Goal: Book appointment/travel/reservation

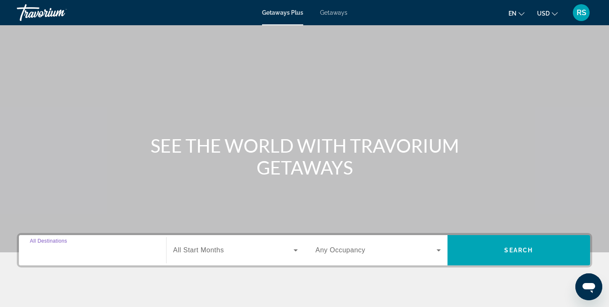
click at [97, 254] on input "Destination All Destinations" at bounding box center [92, 251] width 125 height 10
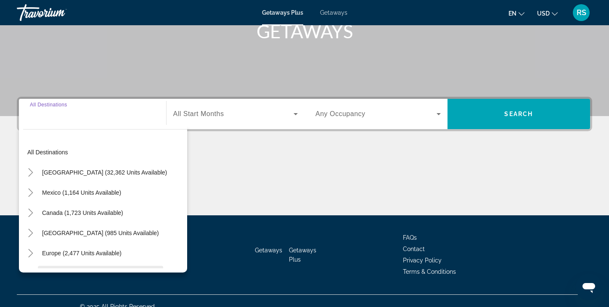
scroll to position [148, 0]
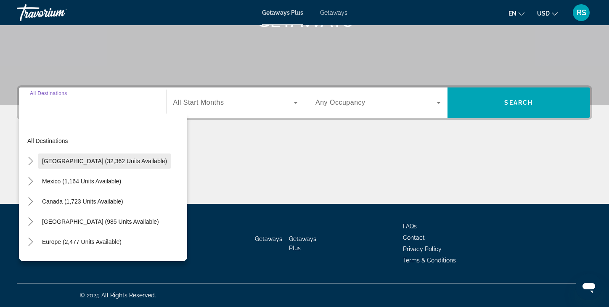
click at [86, 160] on span "[GEOGRAPHIC_DATA] (32,362 units available)" at bounding box center [104, 161] width 125 height 7
type input "**********"
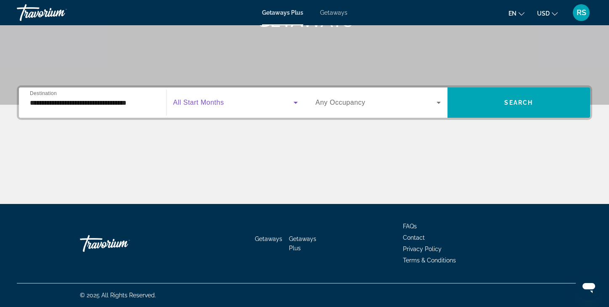
click at [292, 103] on icon "Search widget" at bounding box center [296, 103] width 10 height 10
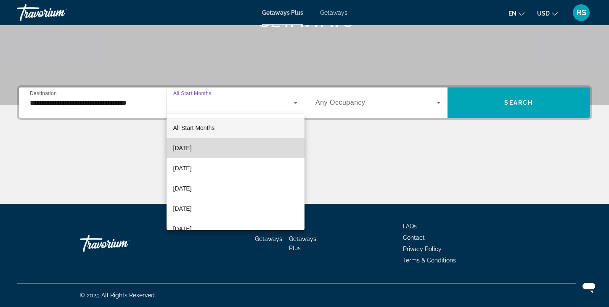
click at [217, 147] on mat-option "[DATE]" at bounding box center [236, 148] width 138 height 20
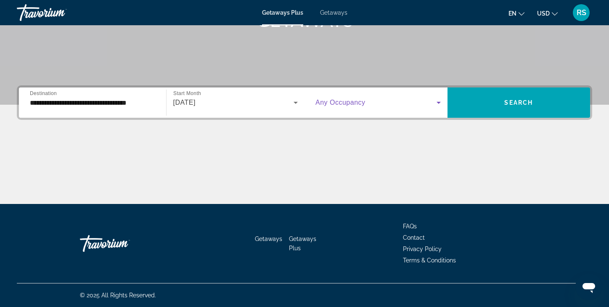
click at [438, 101] on icon "Search widget" at bounding box center [439, 103] width 10 height 10
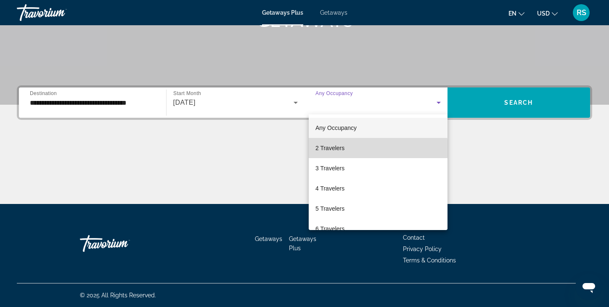
click at [351, 149] on mat-option "2 Travelers" at bounding box center [378, 148] width 139 height 20
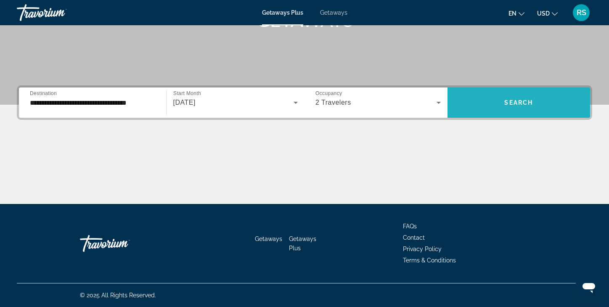
click at [504, 102] on span "Search" at bounding box center [518, 102] width 29 height 7
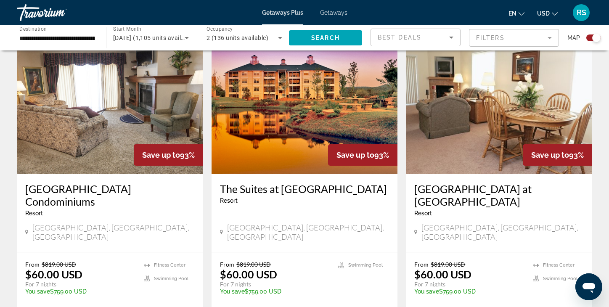
scroll to position [1212, 0]
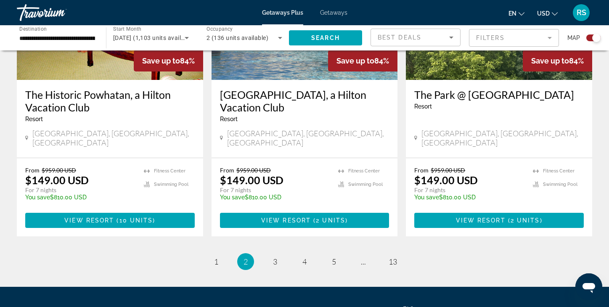
scroll to position [1309, 0]
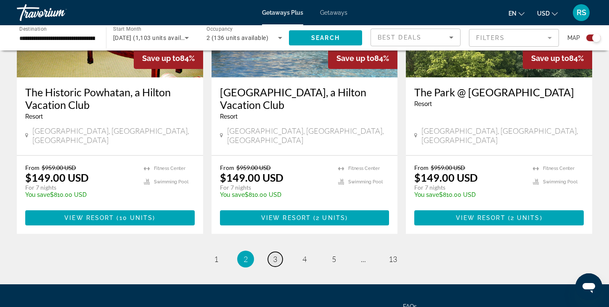
click at [275, 254] on span "3" at bounding box center [275, 258] width 4 height 9
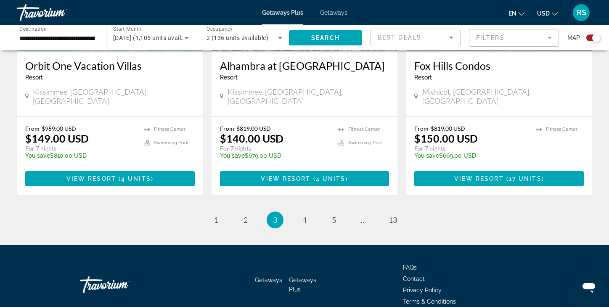
scroll to position [1339, 0]
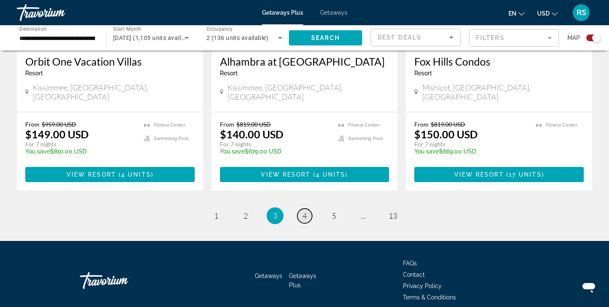
click at [303, 211] on span "4" at bounding box center [304, 215] width 4 height 9
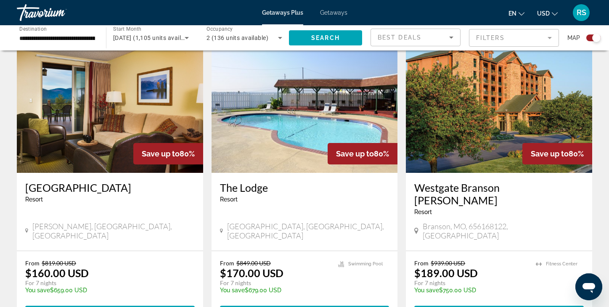
scroll to position [921, 0]
